Goal: Transaction & Acquisition: Book appointment/travel/reservation

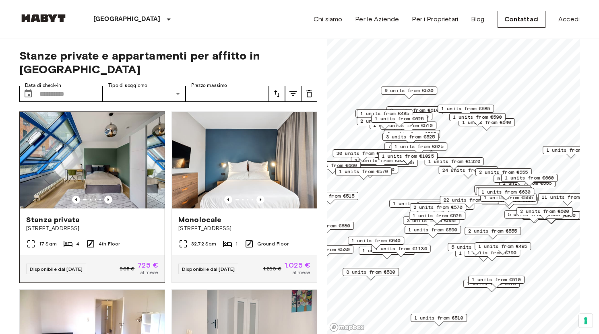
click at [105, 136] on img at bounding box center [92, 160] width 145 height 97
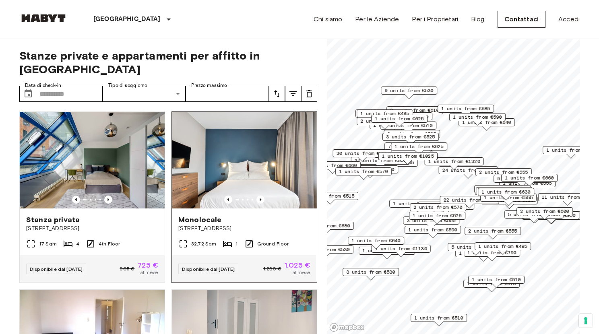
click at [193, 136] on img at bounding box center [244, 160] width 145 height 97
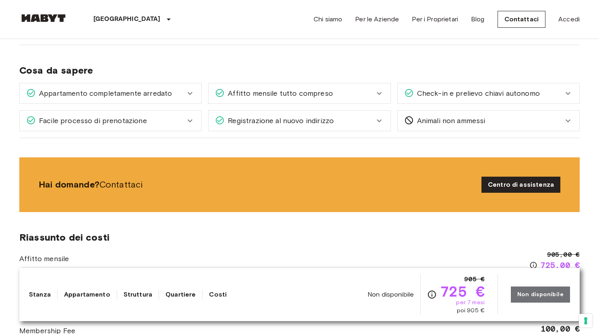
scroll to position [214, 0]
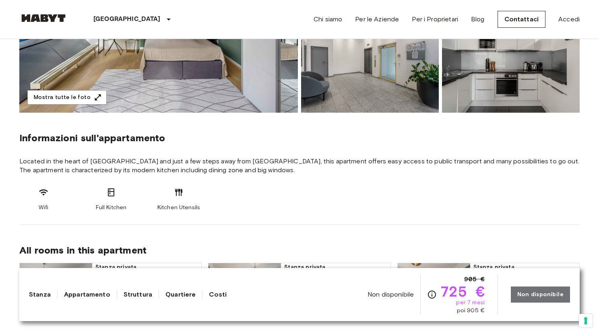
click at [183, 68] on img at bounding box center [158, 5] width 279 height 214
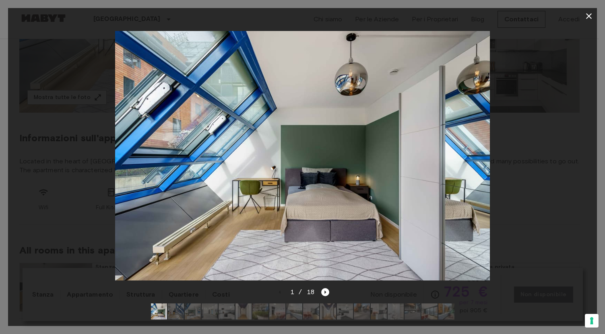
click at [56, 117] on div at bounding box center [302, 155] width 589 height 263
click at [588, 16] on icon "button" at bounding box center [589, 16] width 10 height 10
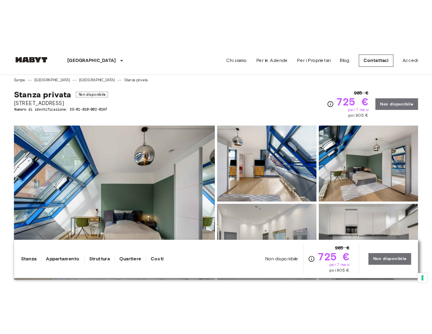
scroll to position [0, 0]
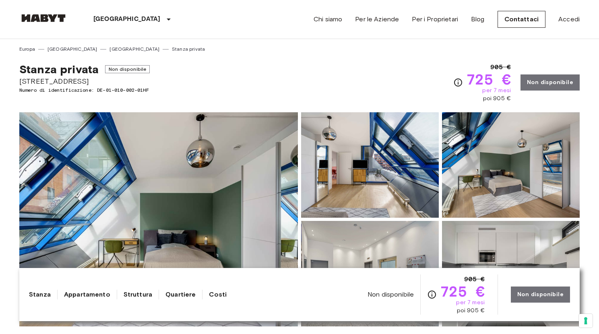
click at [239, 144] on img at bounding box center [158, 219] width 279 height 214
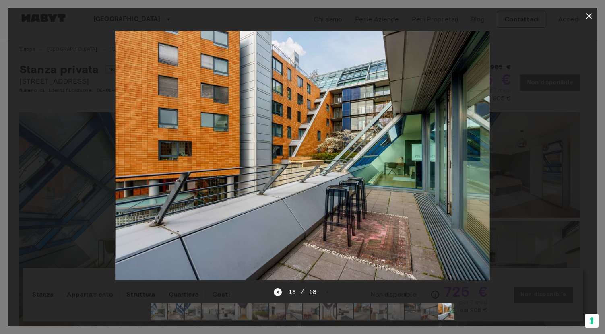
click at [63, 128] on div at bounding box center [302, 155] width 589 height 263
click at [586, 15] on icon "button" at bounding box center [589, 16] width 10 height 10
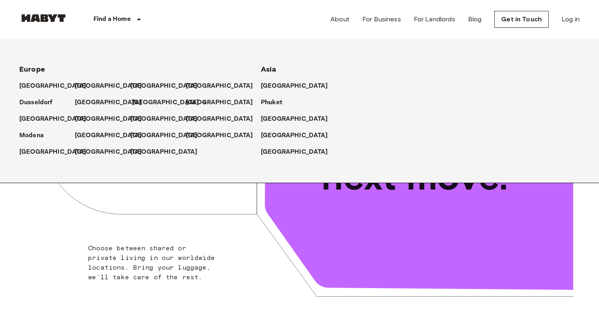
click at [131, 101] on div "[GEOGRAPHIC_DATA]" at bounding box center [159, 99] width 56 height 17
click at [137, 103] on p "[GEOGRAPHIC_DATA]" at bounding box center [165, 103] width 67 height 10
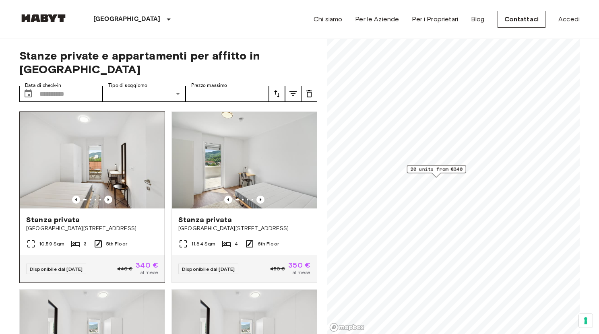
click at [129, 137] on img at bounding box center [92, 160] width 145 height 97
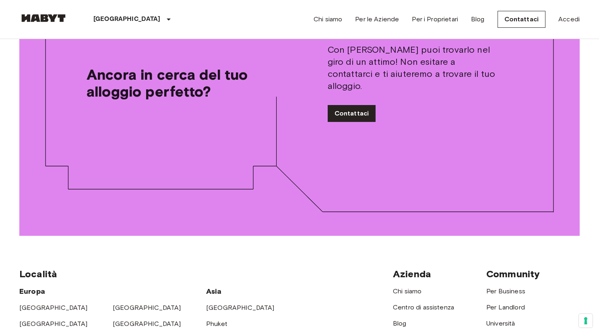
scroll to position [1295, 0]
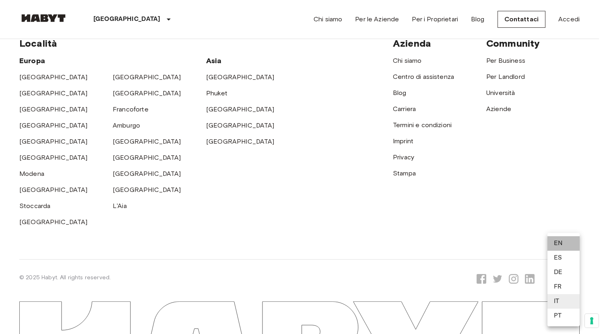
click at [564, 245] on li "EN" at bounding box center [564, 243] width 32 height 15
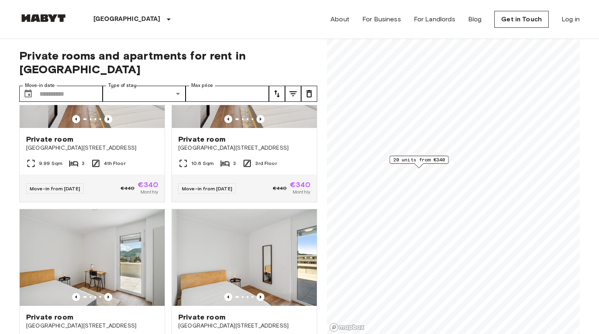
scroll to position [38, 0]
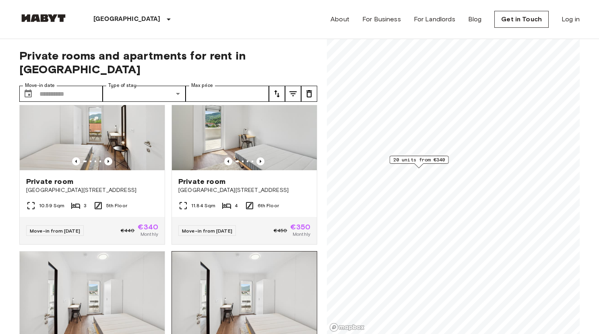
click at [228, 253] on img at bounding box center [244, 300] width 145 height 97
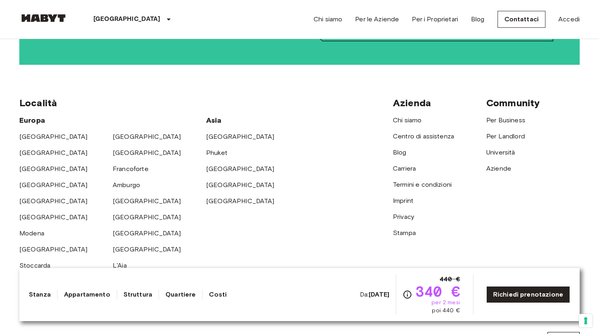
scroll to position [2108, 0]
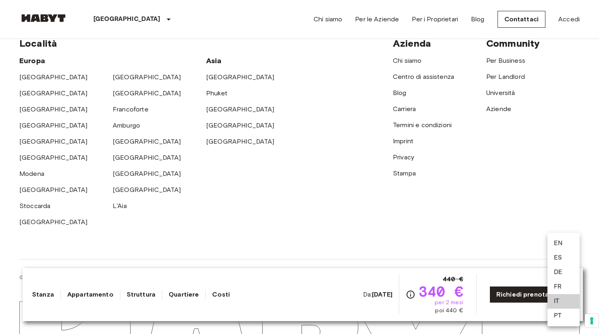
click at [562, 240] on li "EN" at bounding box center [564, 243] width 32 height 15
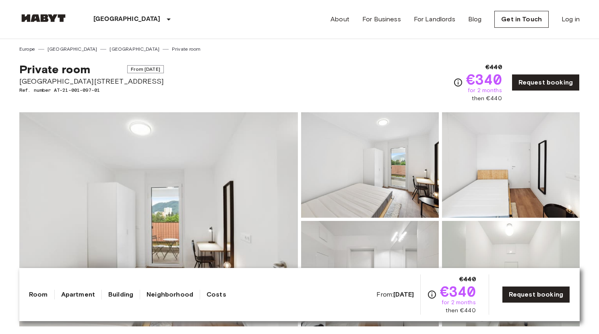
click at [271, 67] on div "Private room From [DATE] [PERSON_NAME][STREET_ADDRESS]. number AT-21-001-097-01…" at bounding box center [299, 78] width 561 height 50
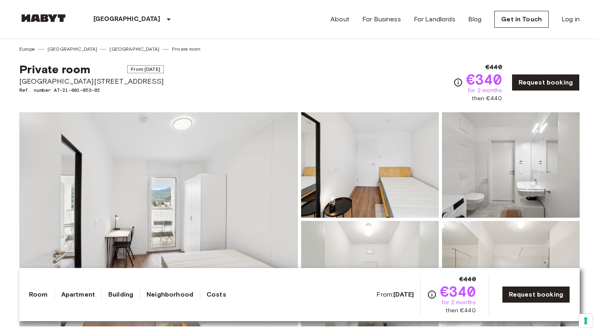
click at [244, 144] on img at bounding box center [158, 219] width 279 height 214
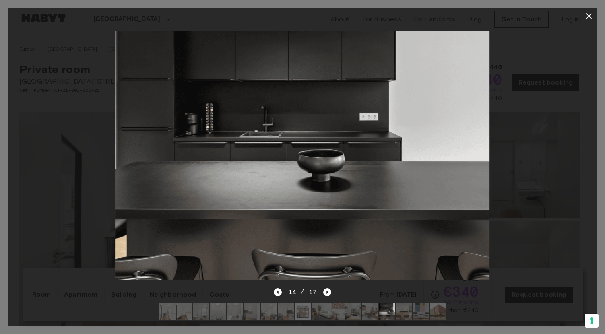
click at [587, 17] on icon "button" at bounding box center [589, 16] width 6 height 6
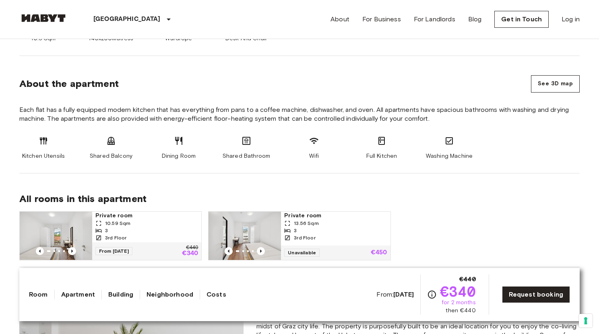
scroll to position [494, 0]
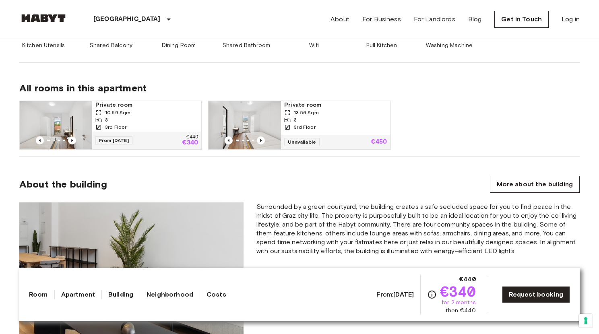
click at [259, 117] on img at bounding box center [245, 125] width 73 height 48
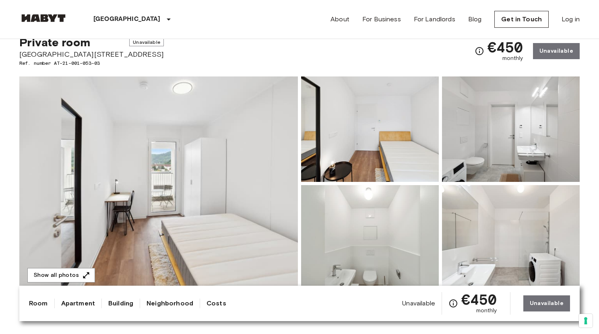
scroll to position [133, 0]
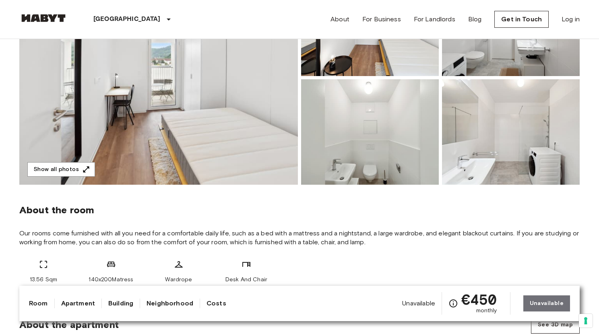
click at [334, 147] on img at bounding box center [370, 132] width 138 height 106
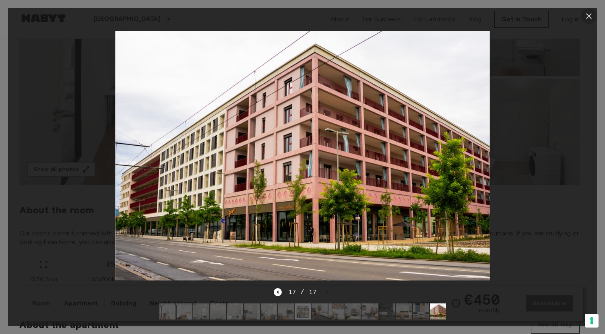
click at [594, 16] on icon "button" at bounding box center [589, 16] width 10 height 10
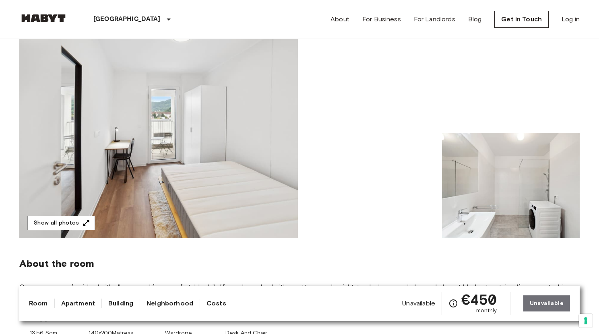
scroll to position [0, 0]
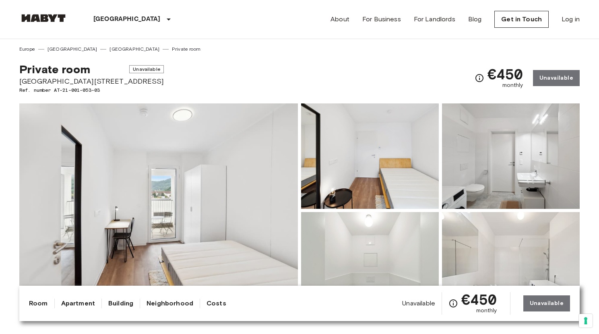
click at [498, 237] on img at bounding box center [511, 265] width 138 height 106
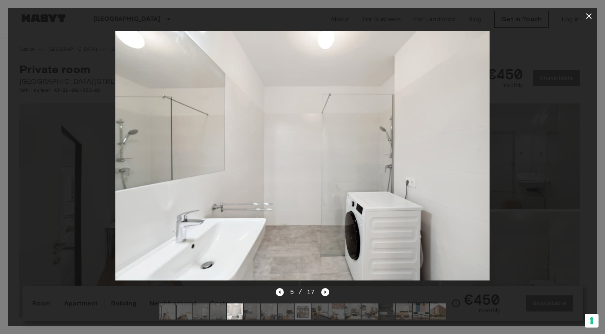
click at [498, 237] on div at bounding box center [302, 155] width 589 height 263
click at [540, 119] on div at bounding box center [302, 155] width 589 height 263
click at [593, 16] on icon "button" at bounding box center [589, 16] width 10 height 10
